Goal: Task Accomplishment & Management: Complete application form

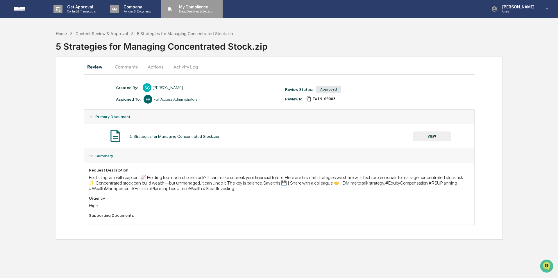
click at [180, 2] on div "My Compliance Data, Deadlines & Settings" at bounding box center [191, 9] width 56 height 18
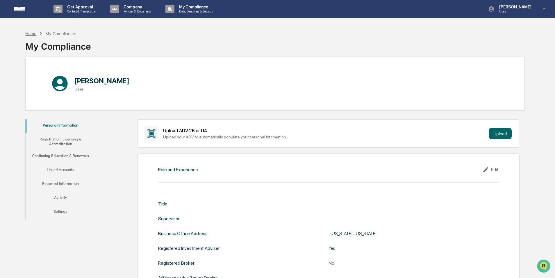
click at [34, 34] on div "Home" at bounding box center [30, 33] width 11 height 5
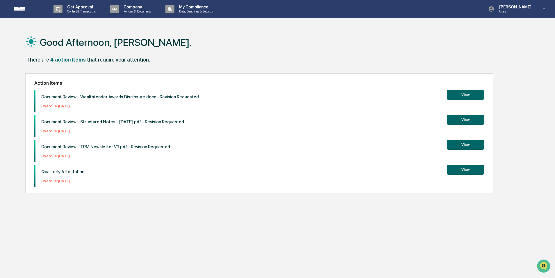
click at [454, 169] on button "View" at bounding box center [464, 170] width 37 height 10
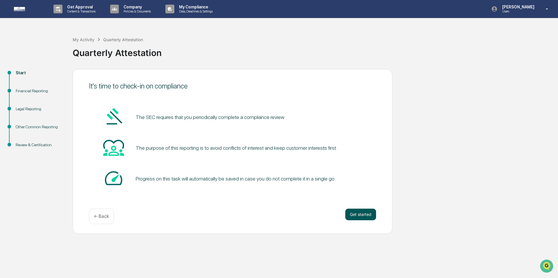
click at [356, 213] on button "Get started" at bounding box center [360, 215] width 31 height 12
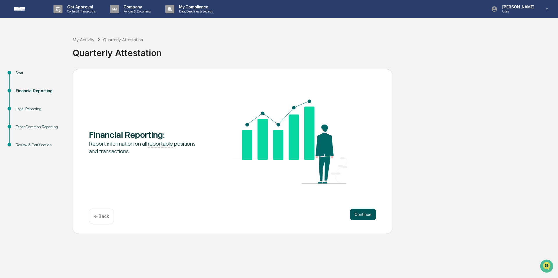
click at [357, 216] on button "Continue" at bounding box center [363, 215] width 26 height 12
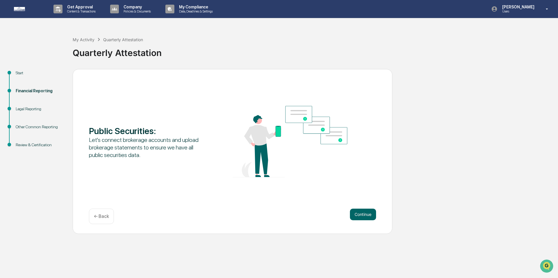
click at [357, 216] on button "Continue" at bounding box center [363, 215] width 26 height 12
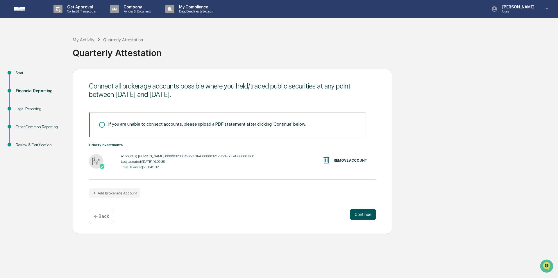
click at [361, 215] on button "Continue" at bounding box center [363, 215] width 26 height 12
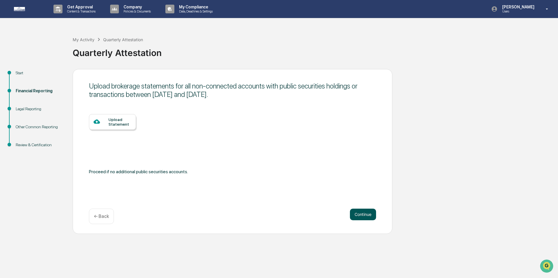
click at [361, 215] on button "Continue" at bounding box center [363, 215] width 26 height 12
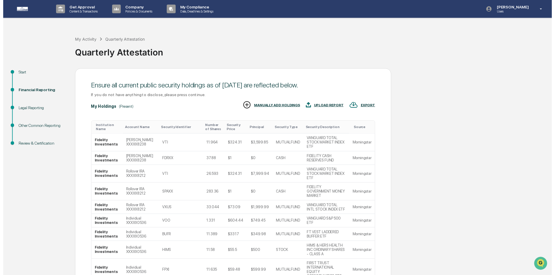
scroll to position [50, 0]
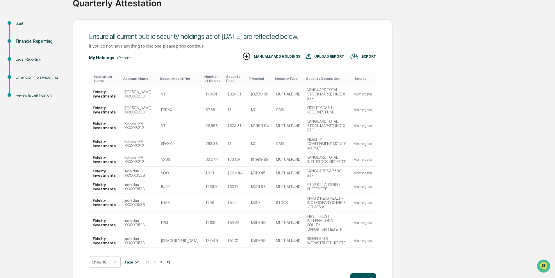
click at [356, 273] on button "Continue" at bounding box center [363, 279] width 26 height 12
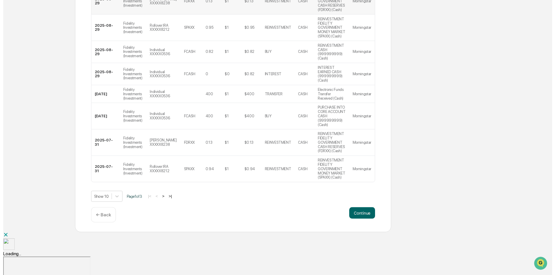
scroll to position [193, 0]
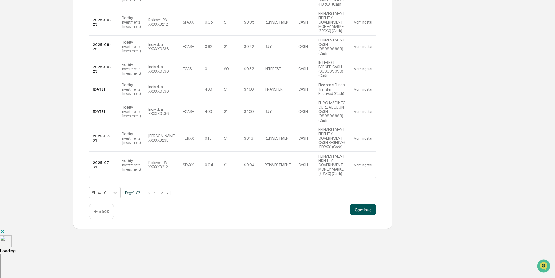
click at [358, 216] on button "Continue" at bounding box center [363, 210] width 26 height 12
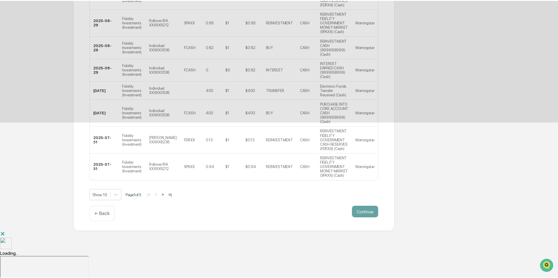
scroll to position [0, 0]
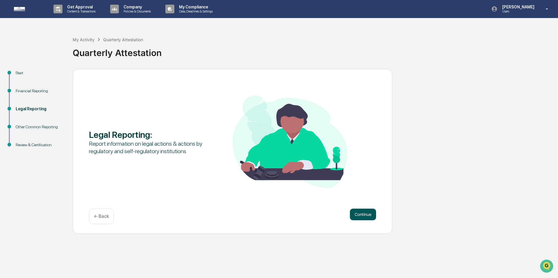
click at [357, 212] on button "Continue" at bounding box center [363, 215] width 26 height 12
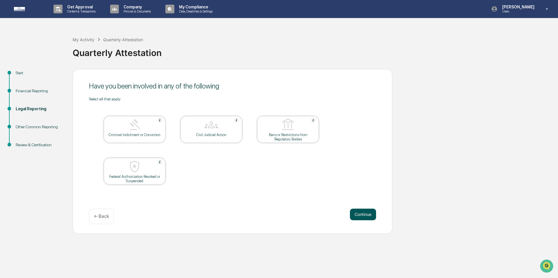
click at [358, 215] on button "Continue" at bounding box center [363, 215] width 26 height 12
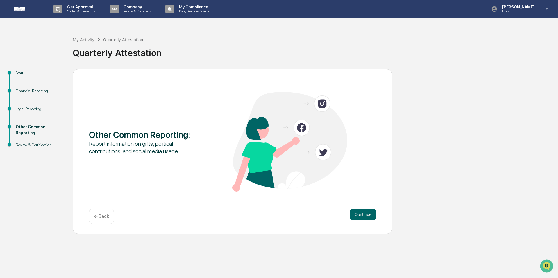
click at [358, 215] on button "Continue" at bounding box center [363, 215] width 26 height 12
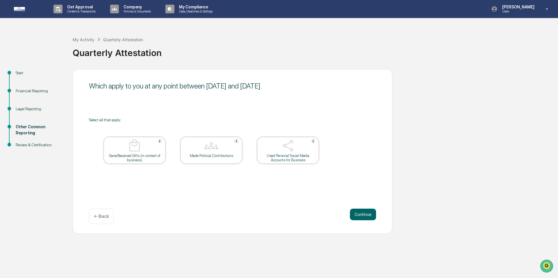
click at [358, 215] on button "Continue" at bounding box center [363, 215] width 26 height 12
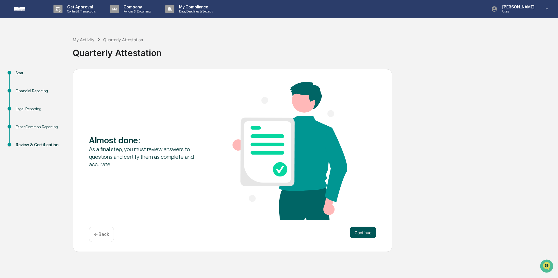
click at [363, 232] on button "Continue" at bounding box center [363, 233] width 26 height 12
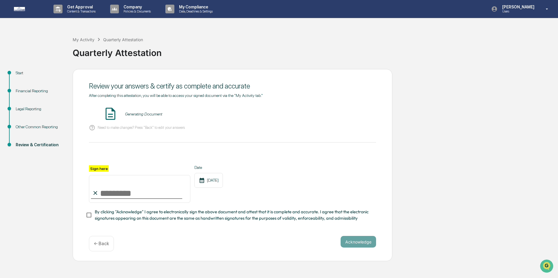
click at [114, 192] on input "Sign here" at bounding box center [139, 189] width 101 height 28
type input "**********"
click at [313, 200] on div "**********" at bounding box center [232, 184] width 287 height 38
click at [342, 117] on button "VIEW" at bounding box center [343, 114] width 38 height 10
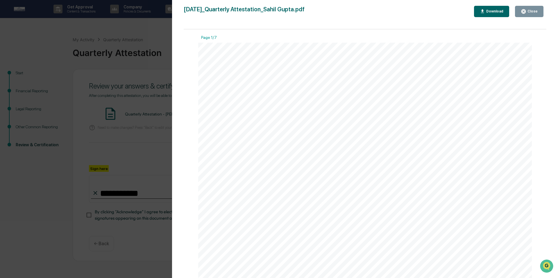
click at [527, 12] on div "Close" at bounding box center [531, 11] width 11 height 4
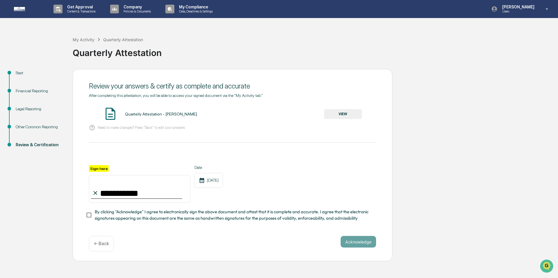
click at [340, 116] on button "VIEW" at bounding box center [343, 114] width 38 height 10
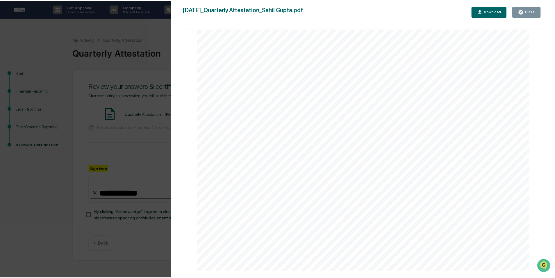
scroll to position [3182, 0]
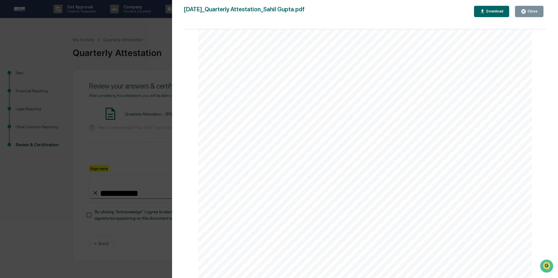
click at [527, 13] on div "Close" at bounding box center [531, 11] width 11 height 4
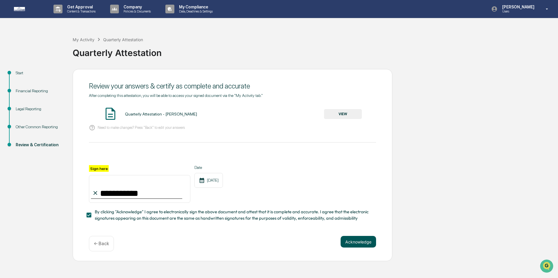
click at [360, 243] on button "Acknowledge" at bounding box center [357, 242] width 35 height 12
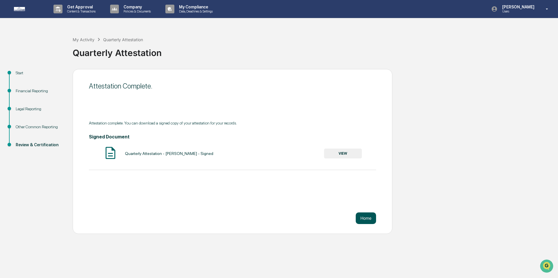
click at [361, 213] on button "Home" at bounding box center [366, 219] width 20 height 12
